Goal: Check status: Check status

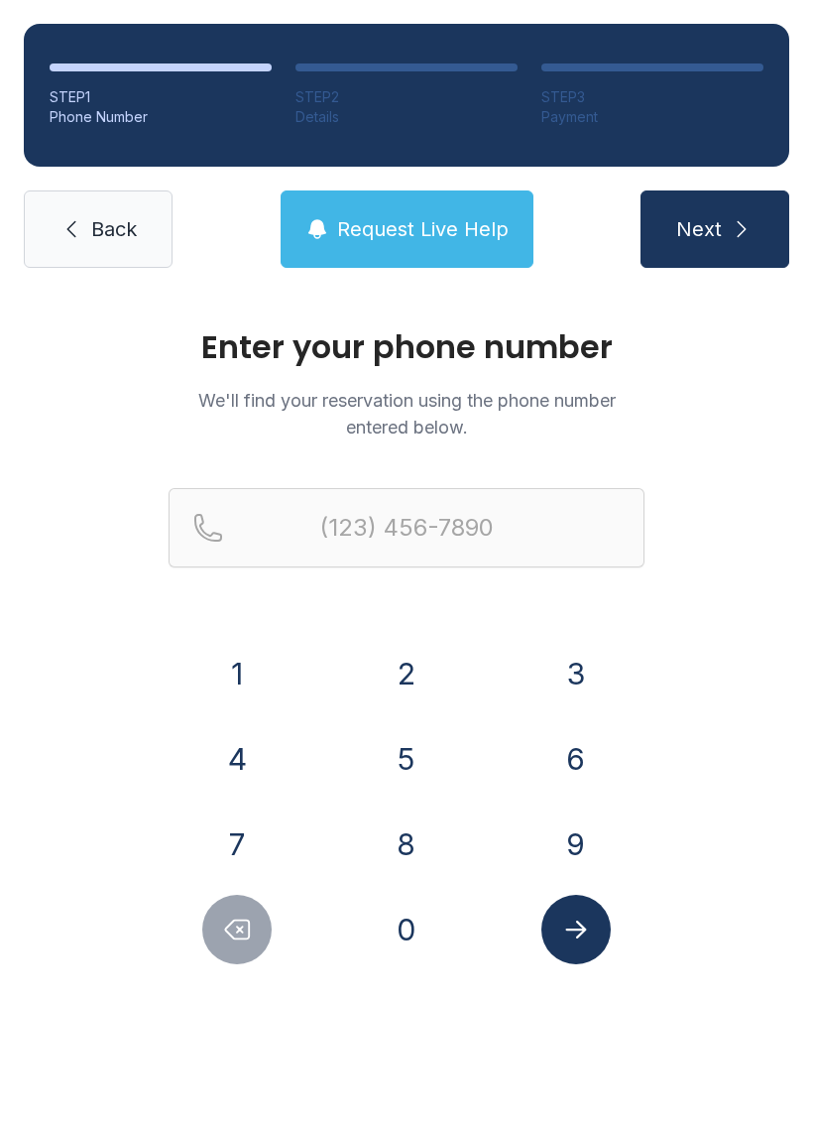
click at [589, 833] on button "9" at bounding box center [576, 844] width 69 height 69
type input "(9"
click at [99, 239] on span "Back" at bounding box center [114, 229] width 46 height 28
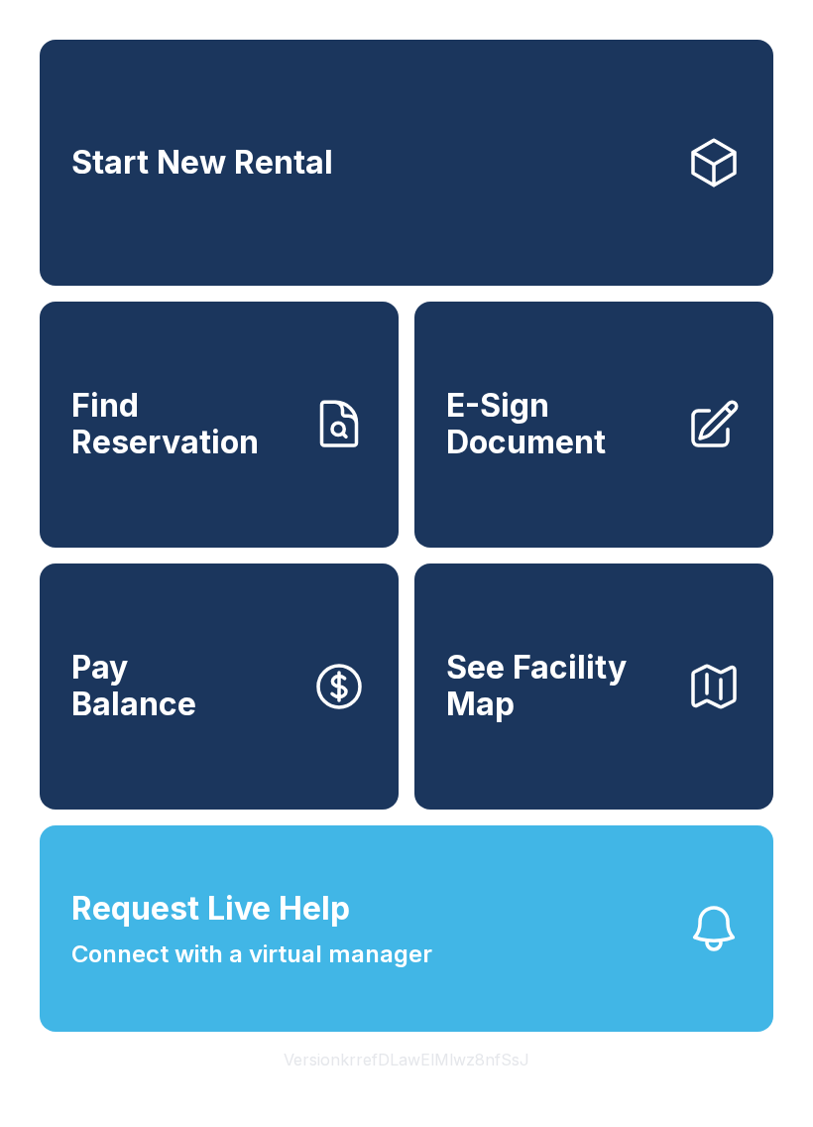
click at [218, 443] on span "Find Reservation" at bounding box center [183, 424] width 224 height 72
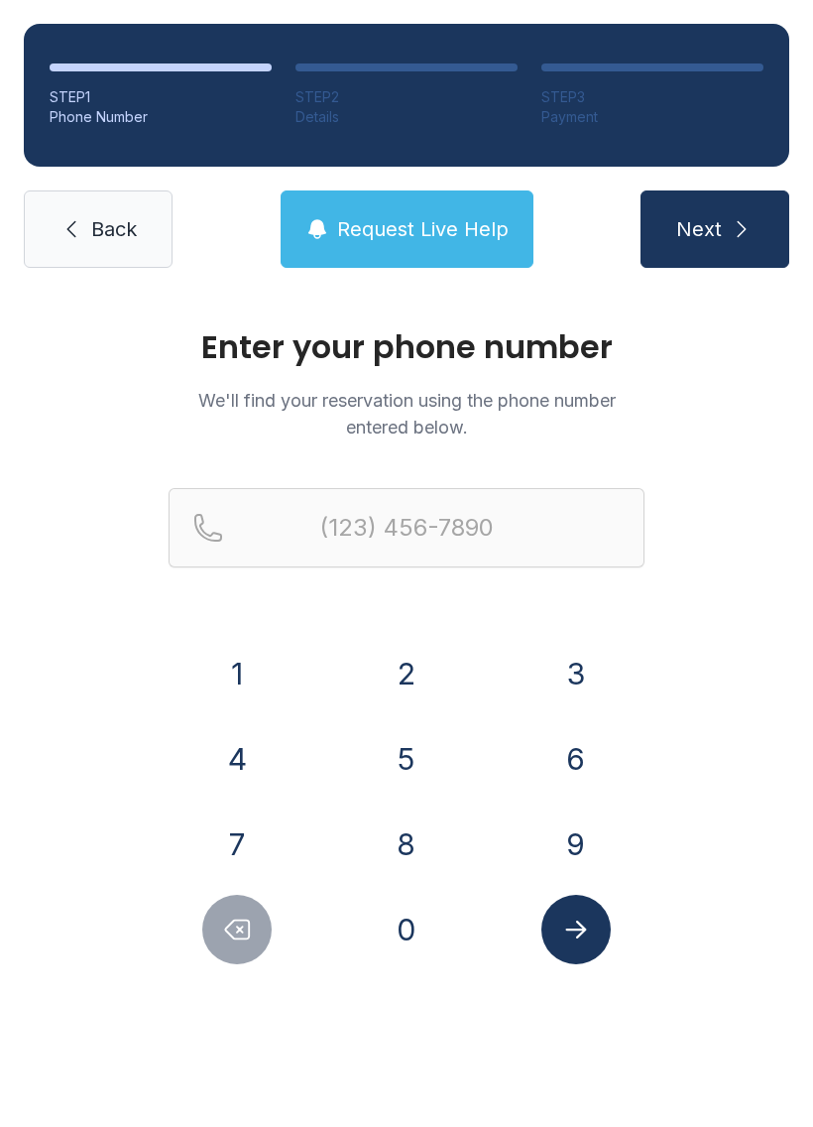
click at [239, 754] on button "4" at bounding box center [236, 758] width 69 height 69
click at [241, 822] on button "7" at bounding box center [236, 844] width 69 height 69
click at [407, 933] on button "0" at bounding box center [406, 929] width 69 height 69
click at [577, 847] on button "9" at bounding box center [576, 844] width 69 height 69
click at [250, 670] on button "1" at bounding box center [236, 673] width 69 height 69
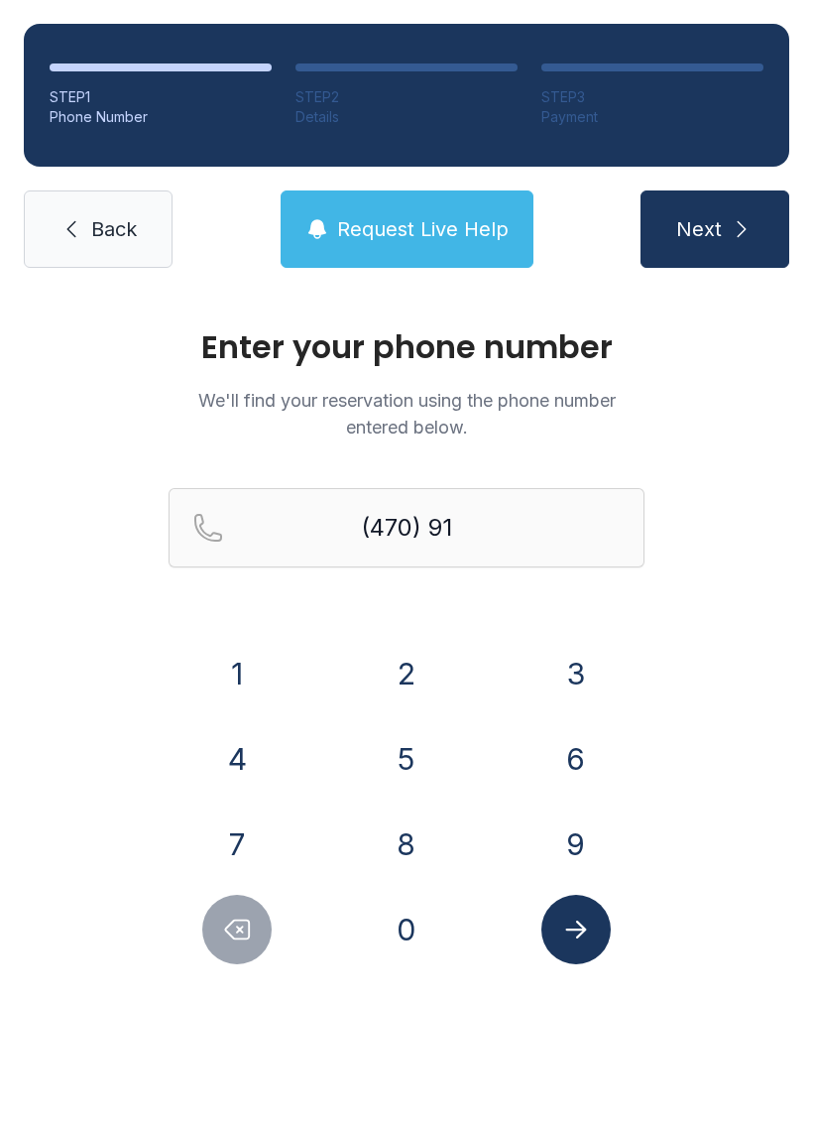
click at [574, 671] on button "3" at bounding box center [576, 673] width 69 height 69
click at [573, 664] on button "3" at bounding box center [576, 673] width 69 height 69
click at [243, 837] on button "7" at bounding box center [236, 844] width 69 height 69
click at [425, 838] on button "8" at bounding box center [406, 844] width 69 height 69
click at [580, 838] on button "9" at bounding box center [576, 844] width 69 height 69
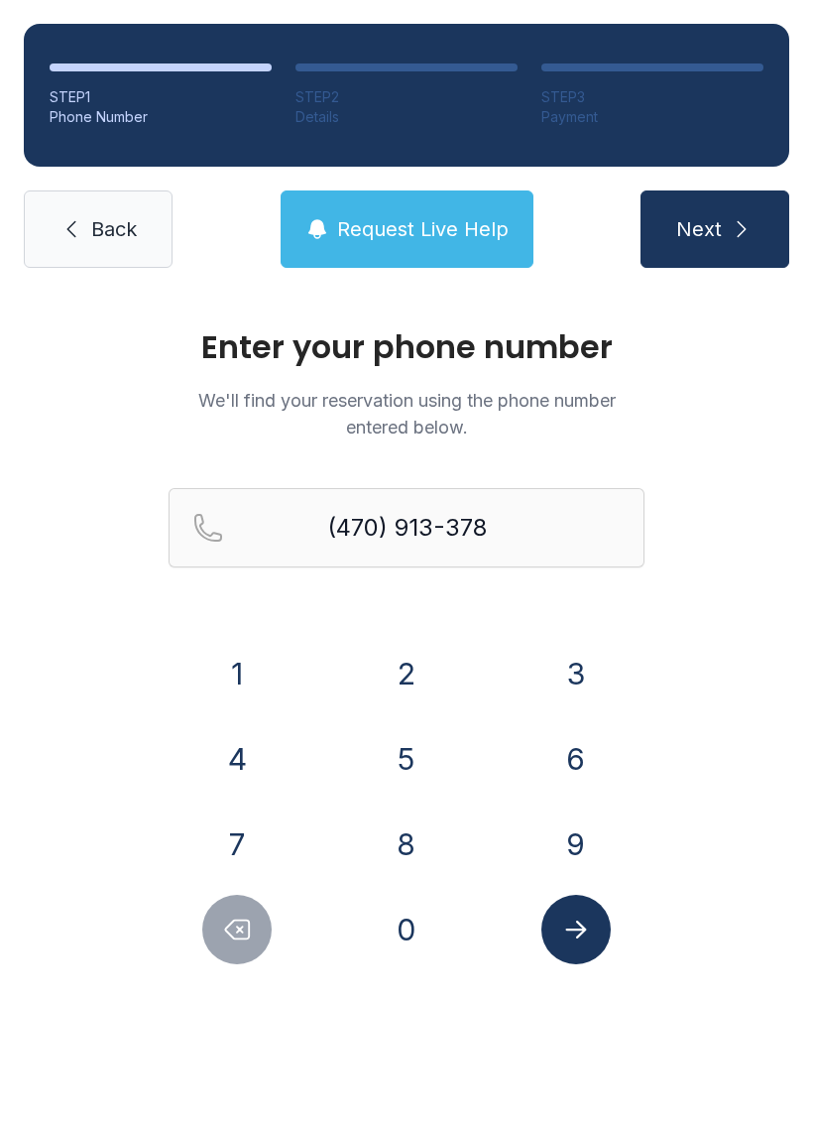
type input "[PHONE_NUMBER]"
click at [587, 929] on icon "Submit lookup form" at bounding box center [576, 930] width 30 height 30
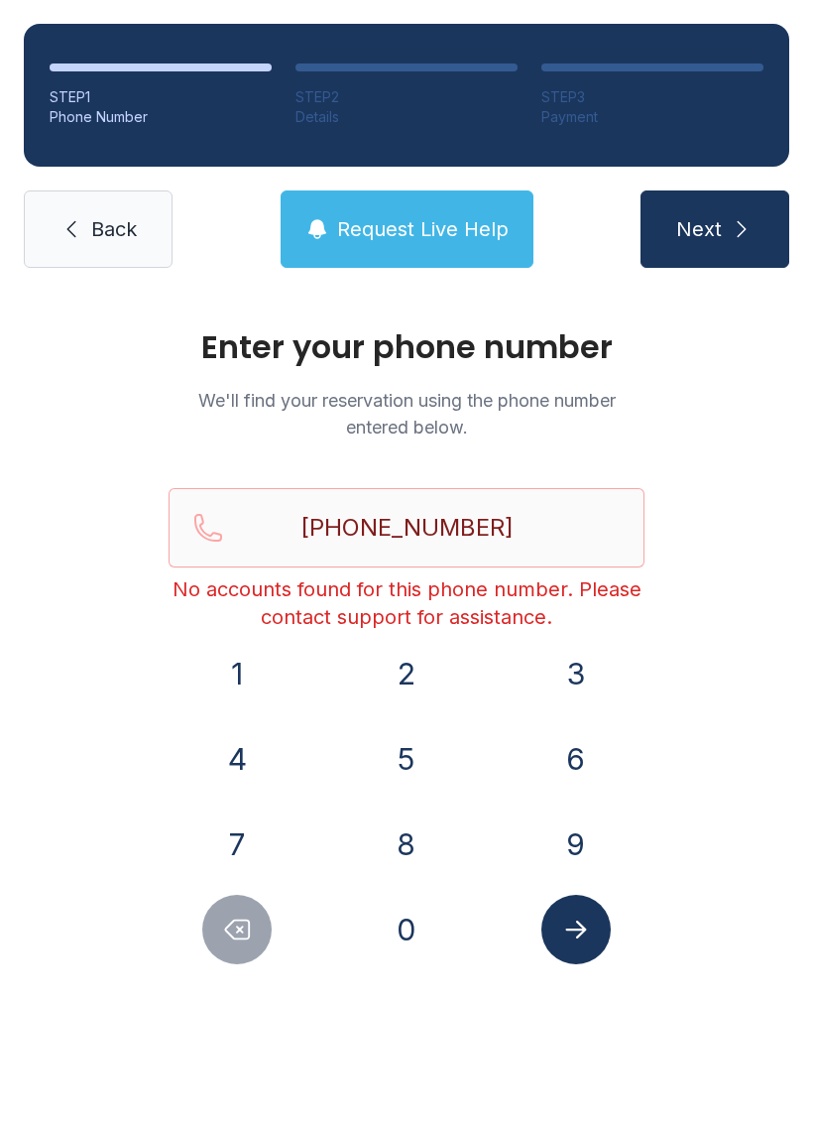
click at [52, 223] on link "Back" at bounding box center [98, 228] width 149 height 77
